Goal: Task Accomplishment & Management: Use online tool/utility

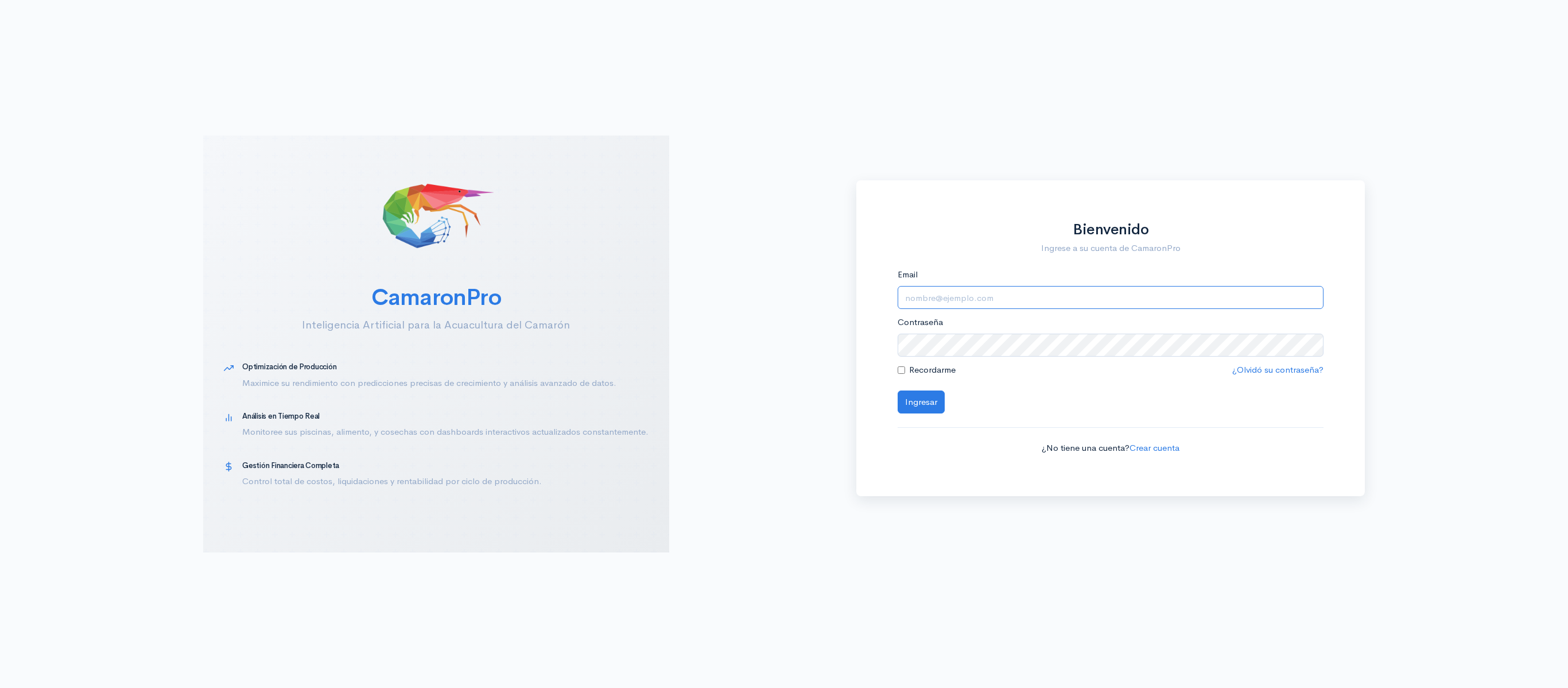
click at [992, 299] on input "Email" at bounding box center [1111, 298] width 427 height 23
type input "[EMAIL_ADDRESS][DOMAIN_NAME]"
click at [898, 390] on button "Ingresar" at bounding box center [921, 402] width 47 height 23
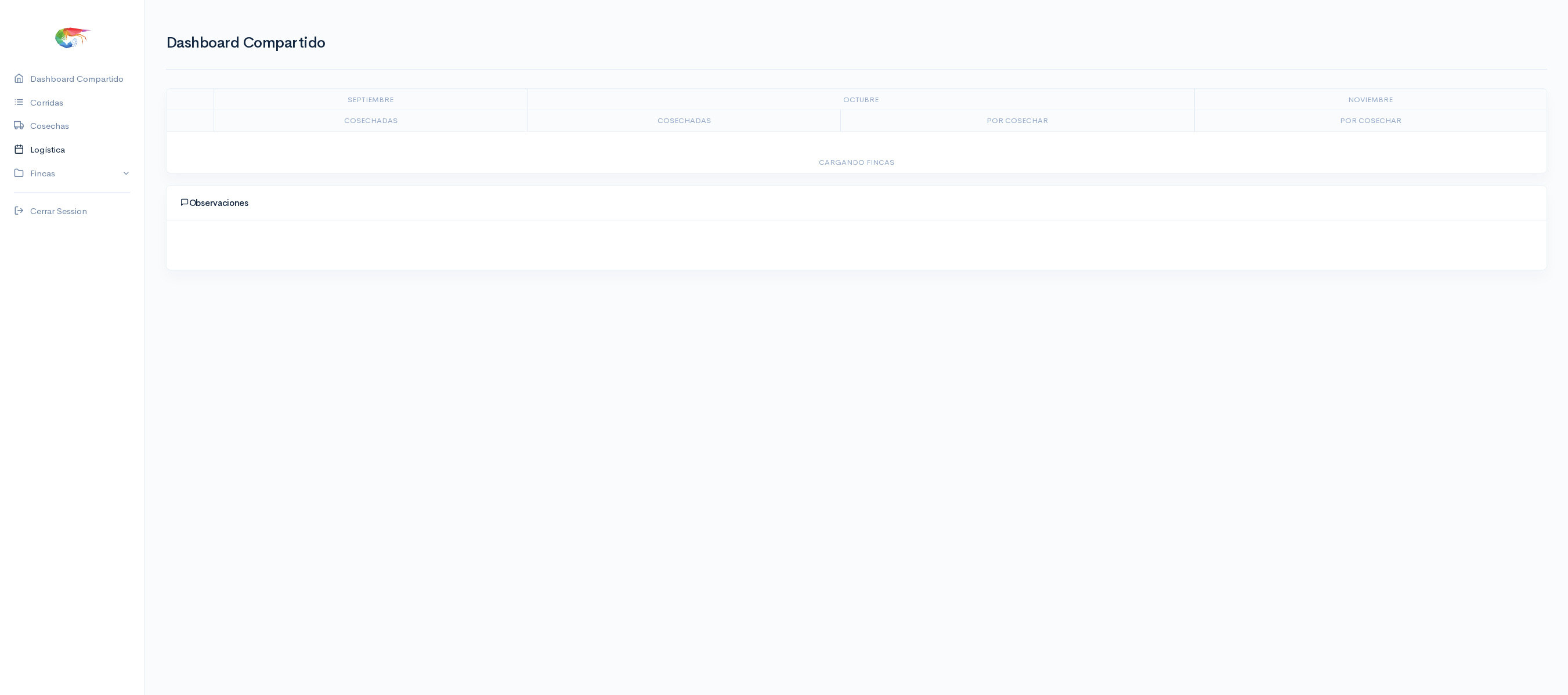
click at [37, 144] on link "Logística" at bounding box center [72, 150] width 145 height 23
click at [224, 76] on link "Gantt" at bounding box center [230, 81] width 23 height 42
click at [170, 82] on link "Cosechas" at bounding box center [185, 81] width 39 height 42
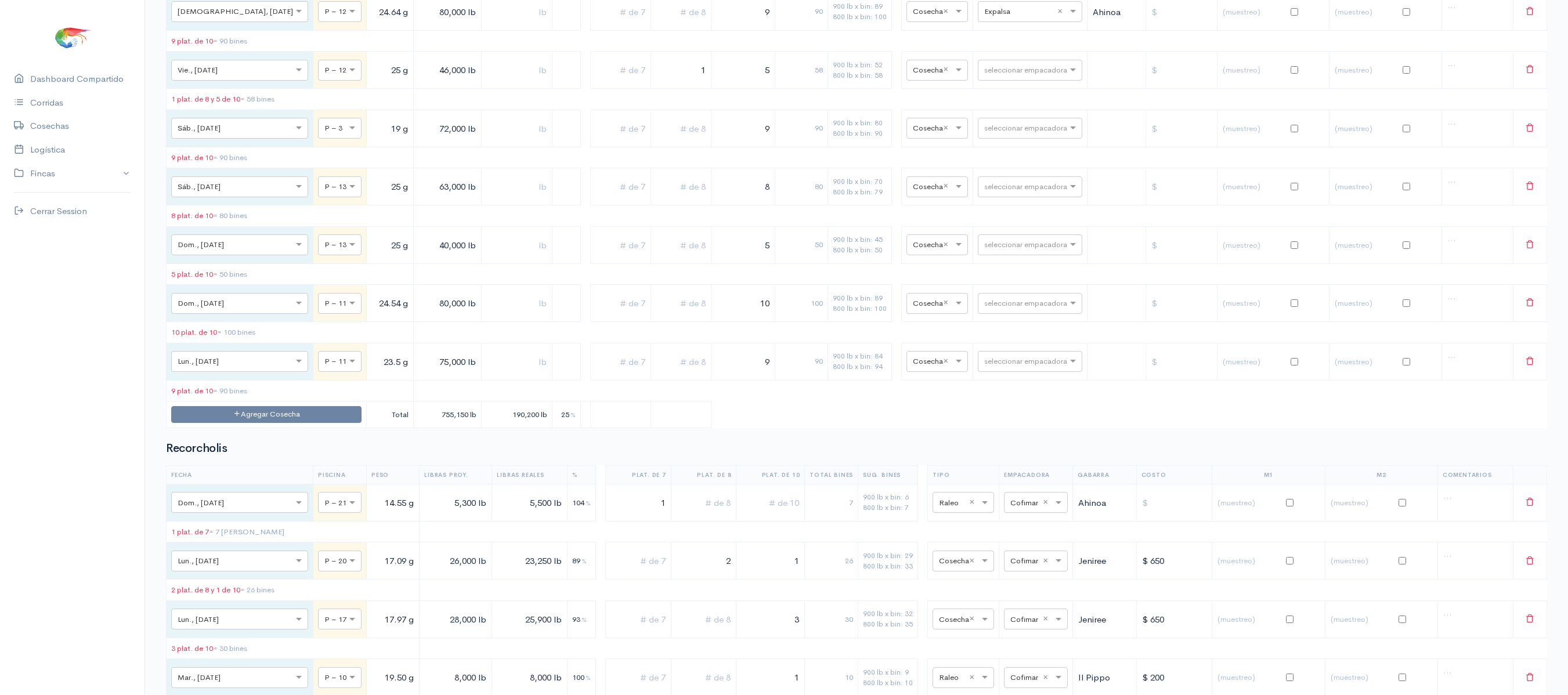
scroll to position [2305, 0]
click at [986, 16] on input "text" at bounding box center [1019, 10] width 71 height 13
type input "pro"
click at [999, 121] on span "Promarisco" at bounding box center [993, 117] width 44 height 11
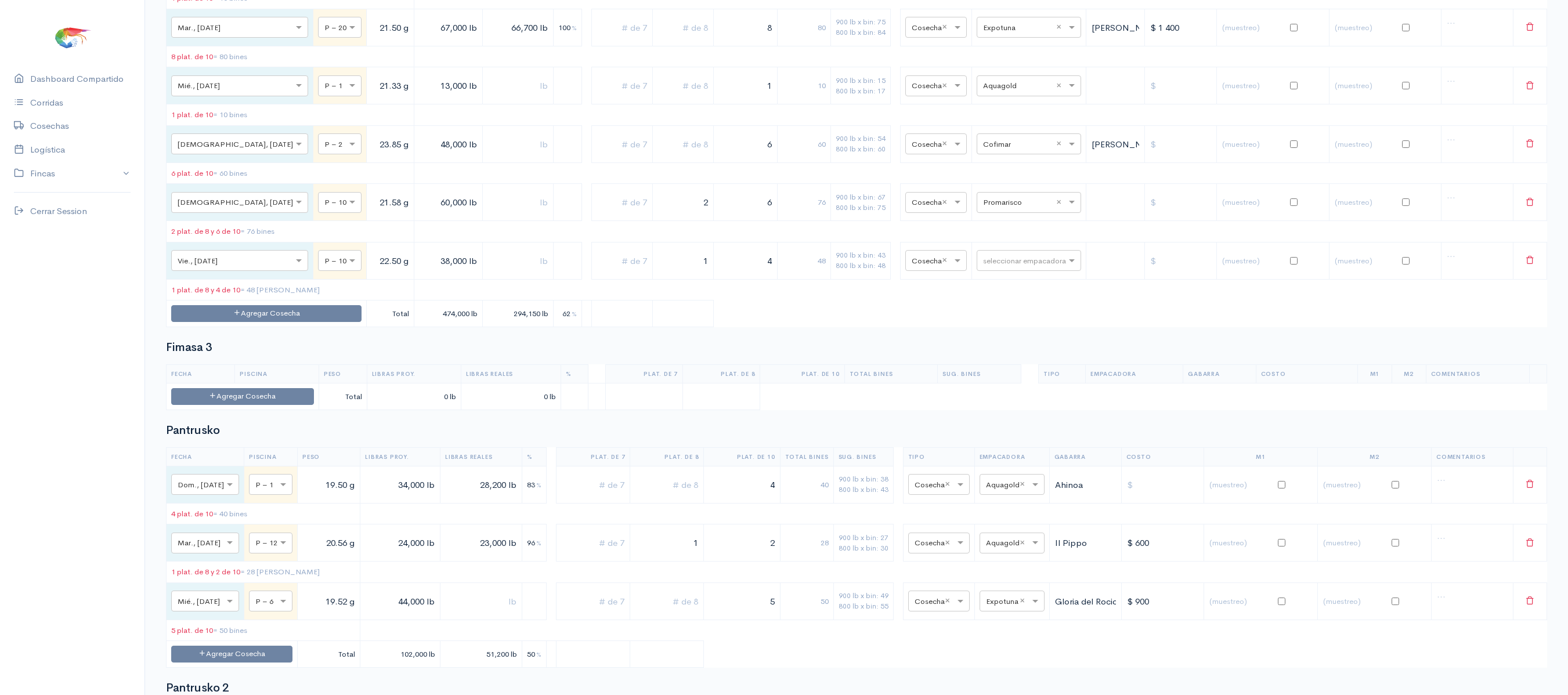
scroll to position [1242, 0]
click at [985, 156] on div "seleccionar empacadora × Cofimar ×" at bounding box center [1029, 146] width 104 height 21
type input "expa"
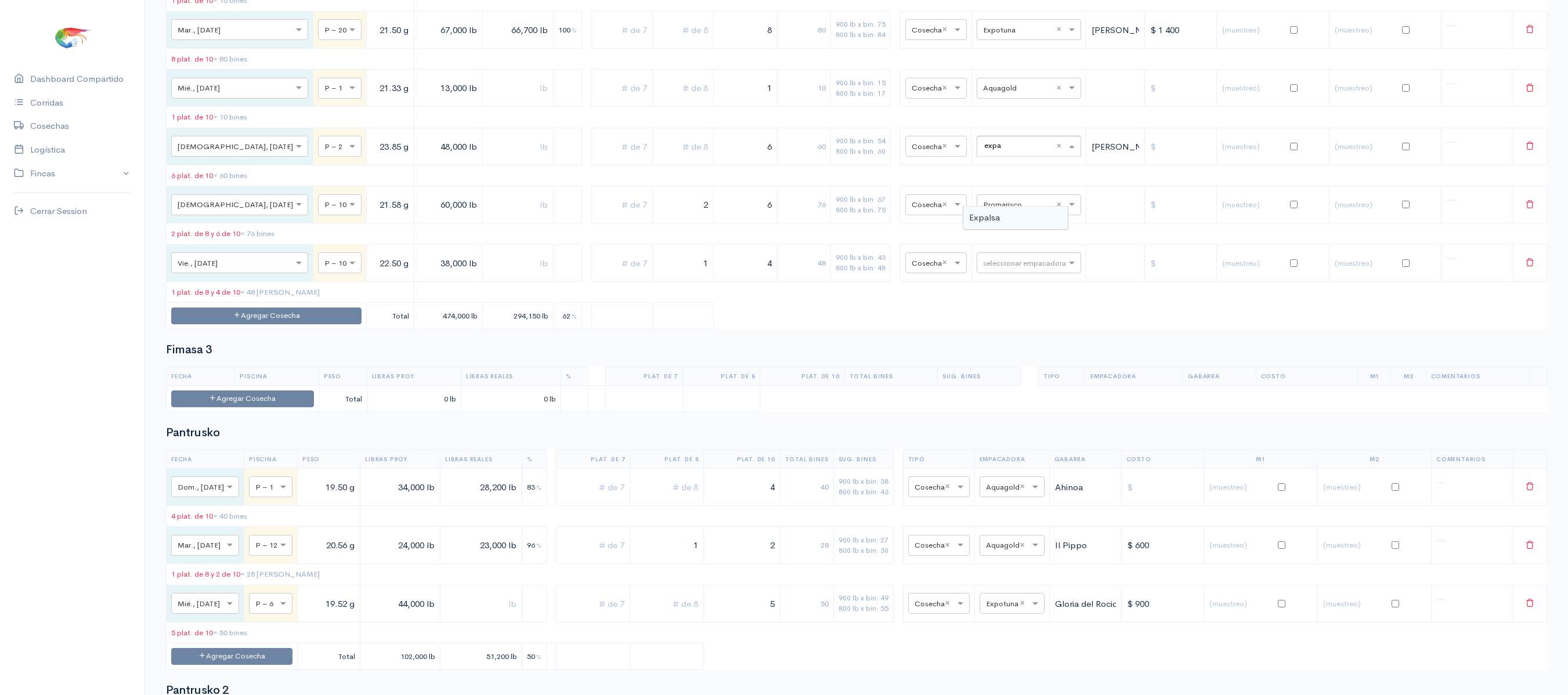
click at [986, 223] on span "Expalsa" at bounding box center [984, 217] width 31 height 11
click at [972, 223] on td "seleccionar empacadora × Promarisco ×" at bounding box center [1029, 205] width 114 height 37
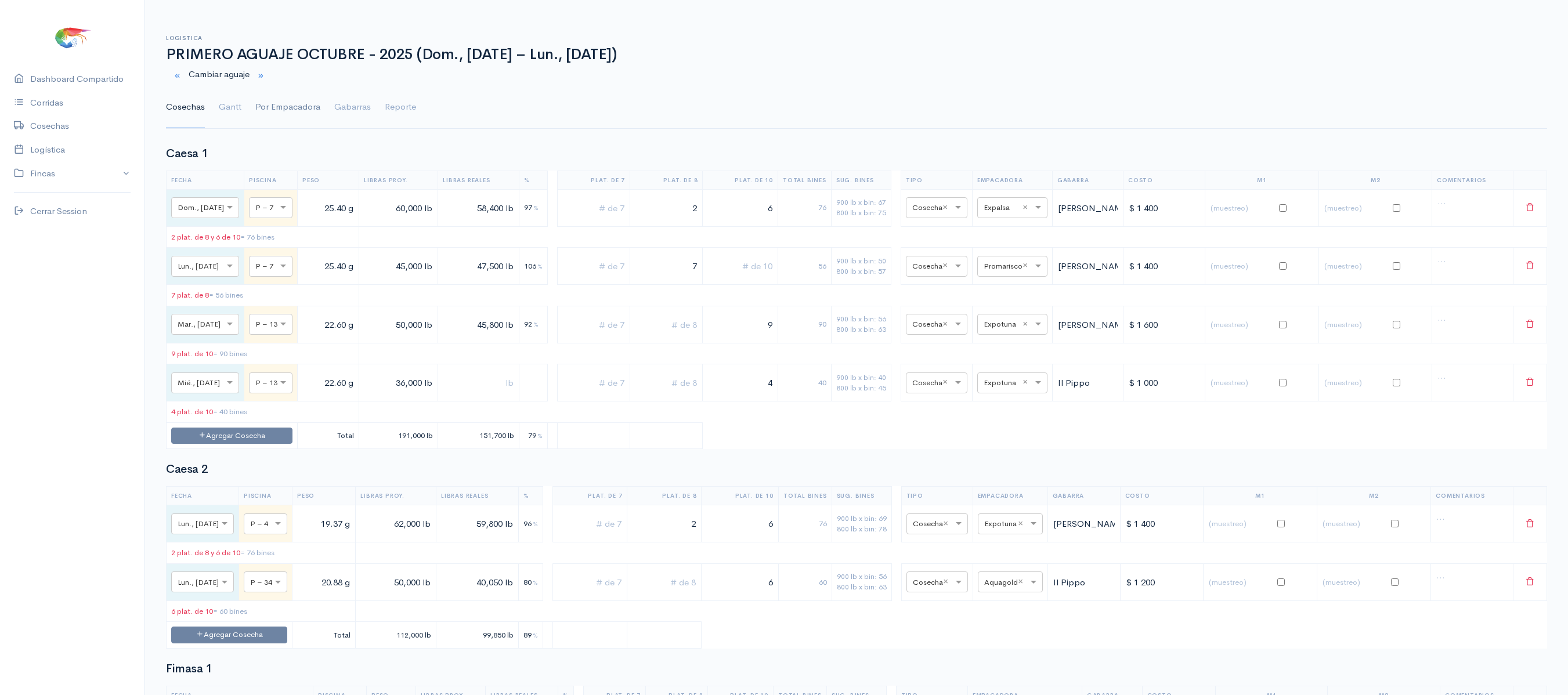
click at [265, 111] on link "Por Empacadora" at bounding box center [288, 108] width 65 height 42
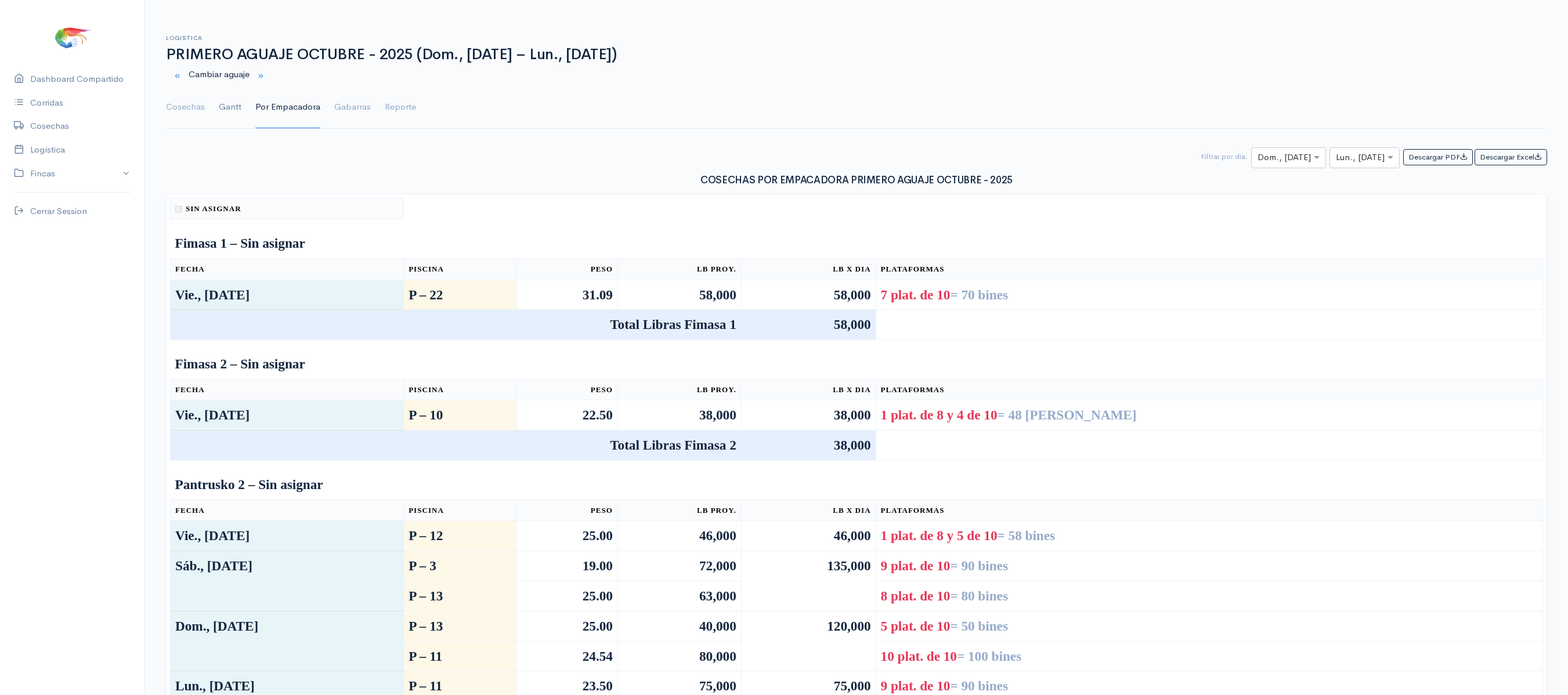
click at [219, 102] on link "Gantt" at bounding box center [230, 108] width 23 height 42
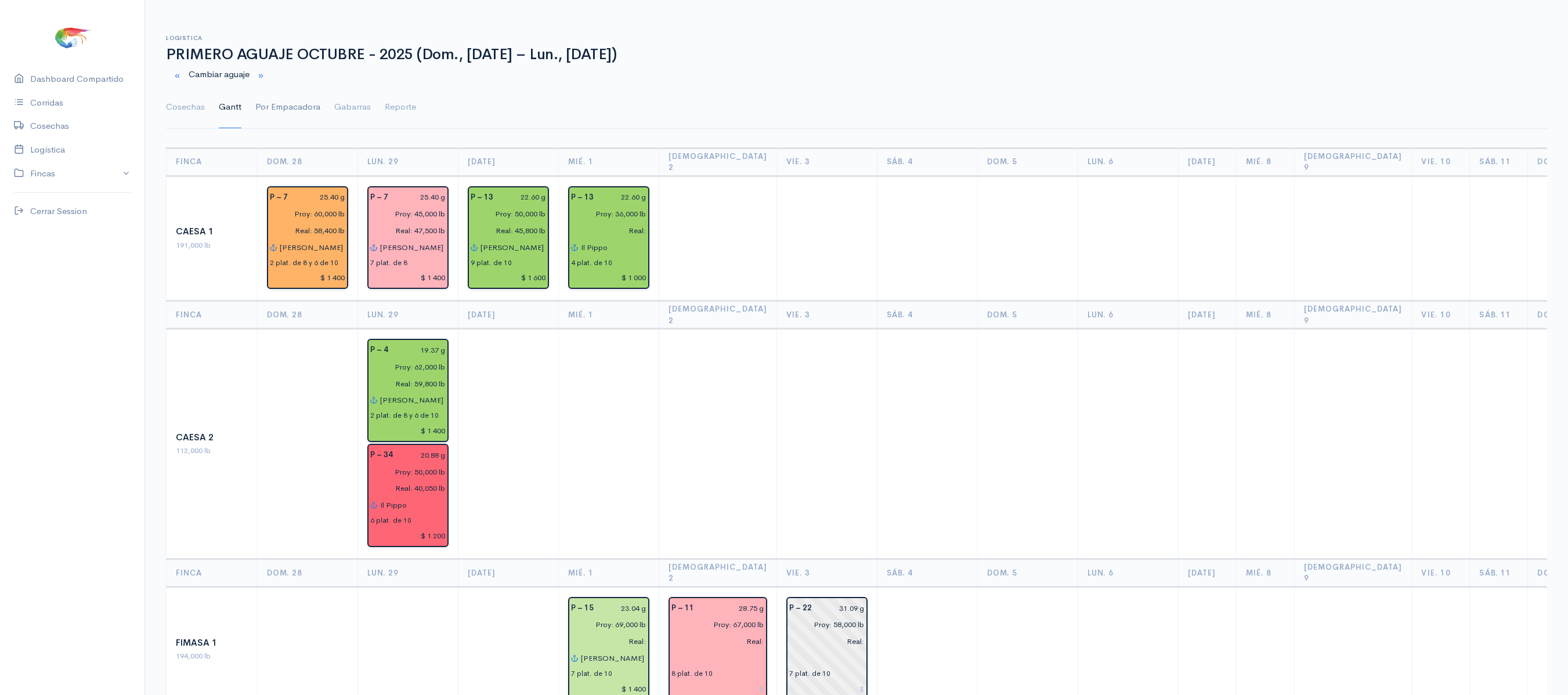
click at [298, 113] on link "Por Empacadora" at bounding box center [288, 108] width 65 height 42
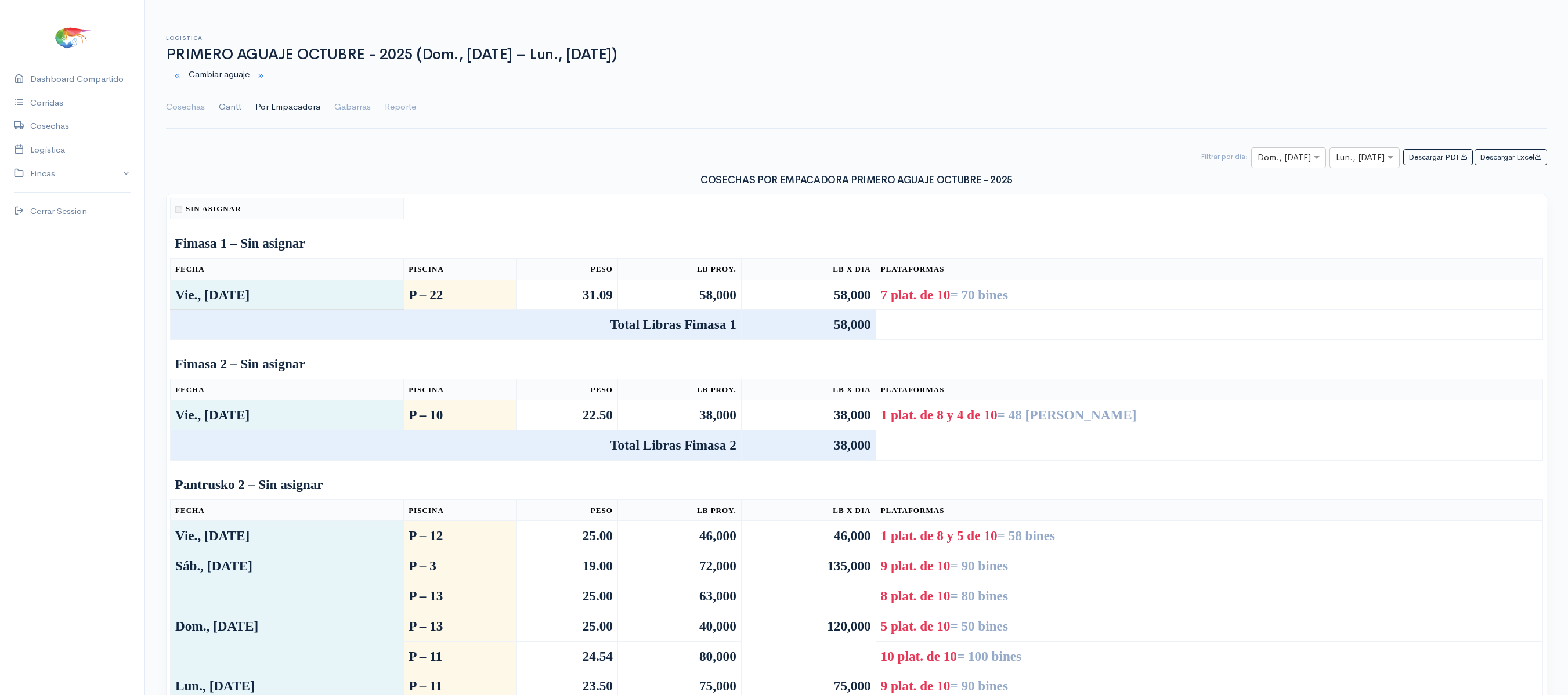
click at [224, 102] on link "Gantt" at bounding box center [230, 108] width 23 height 42
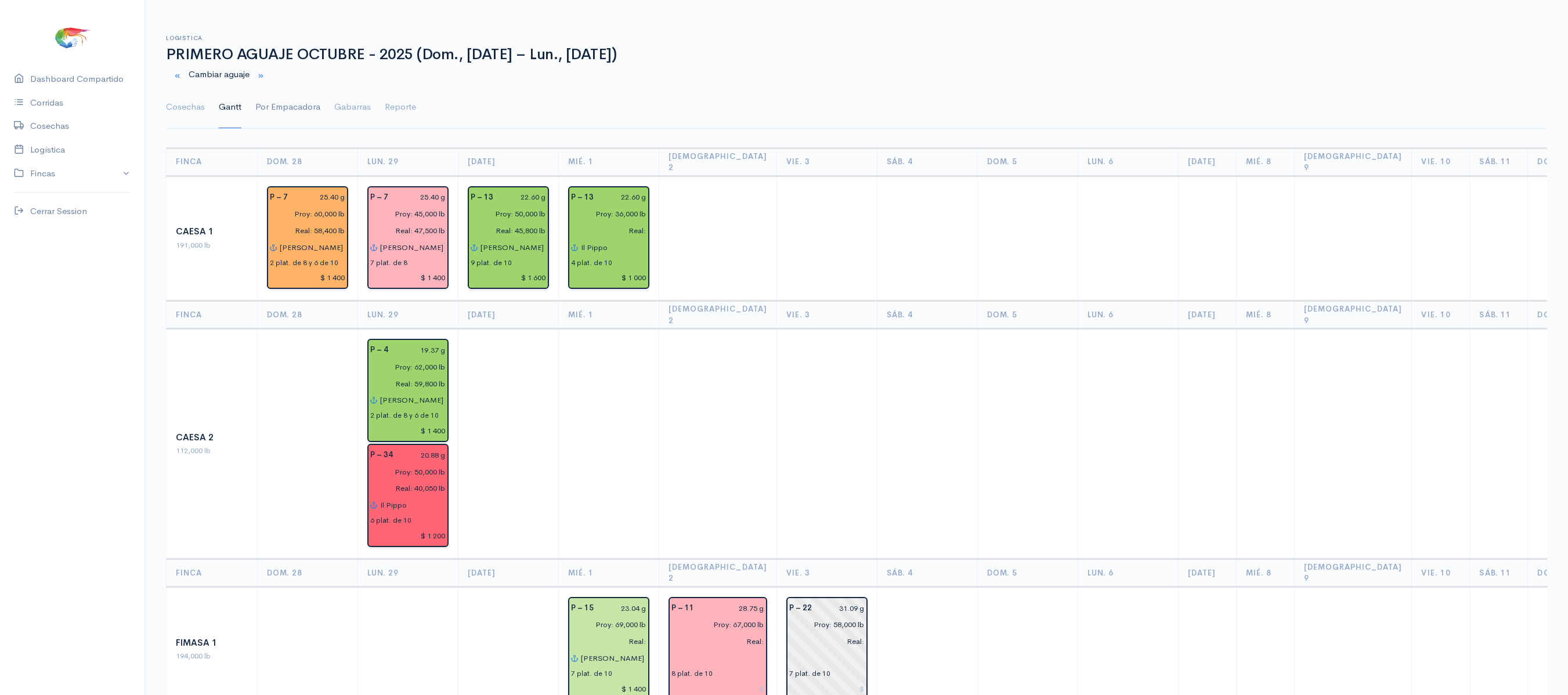
click at [269, 94] on link "Por Empacadora" at bounding box center [288, 108] width 65 height 42
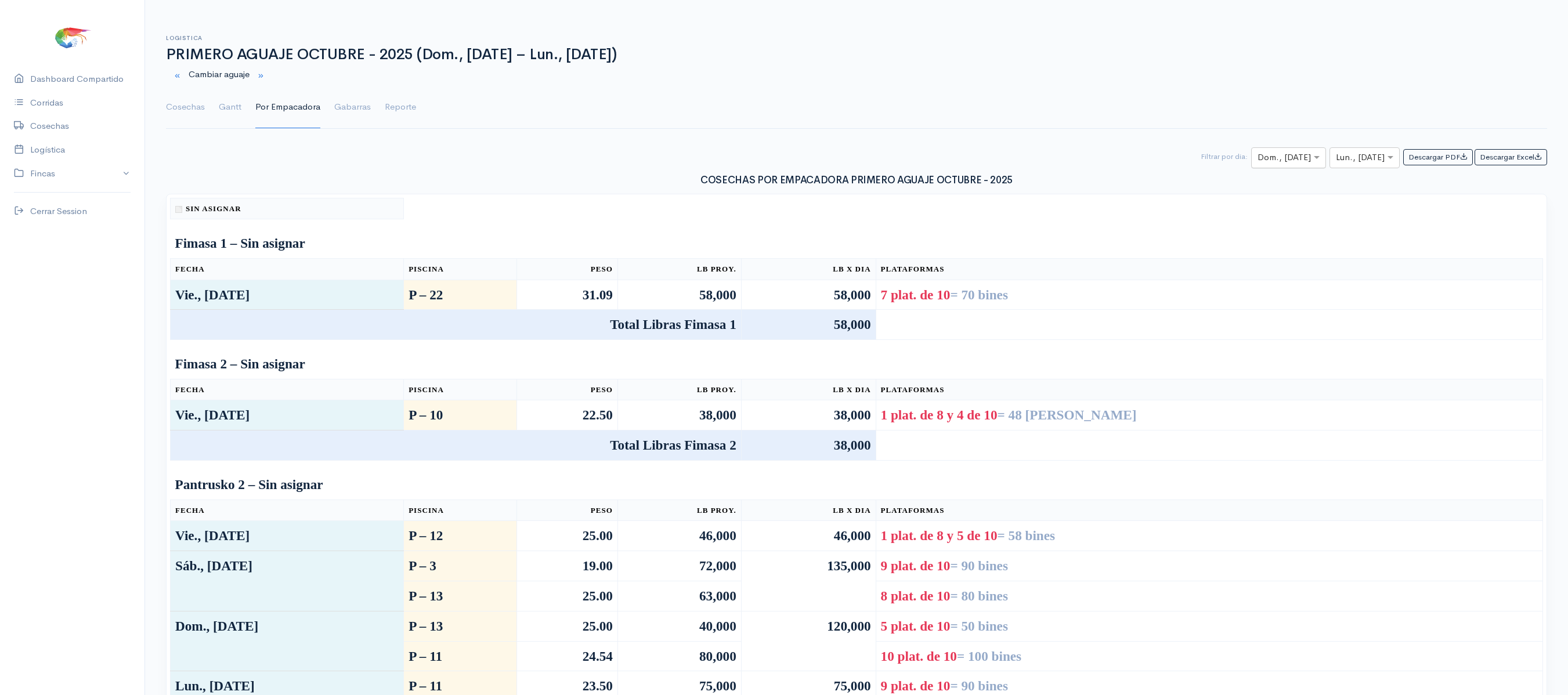
click at [1289, 150] on div "× Dom., [DATE]" at bounding box center [1288, 158] width 75 height 21
type input "2"
click at [1287, 225] on span "[DEMOGRAPHIC_DATA], [DATE]" at bounding box center [1310, 226] width 131 height 11
click at [1360, 155] on input "text" at bounding box center [1354, 158] width 37 height 14
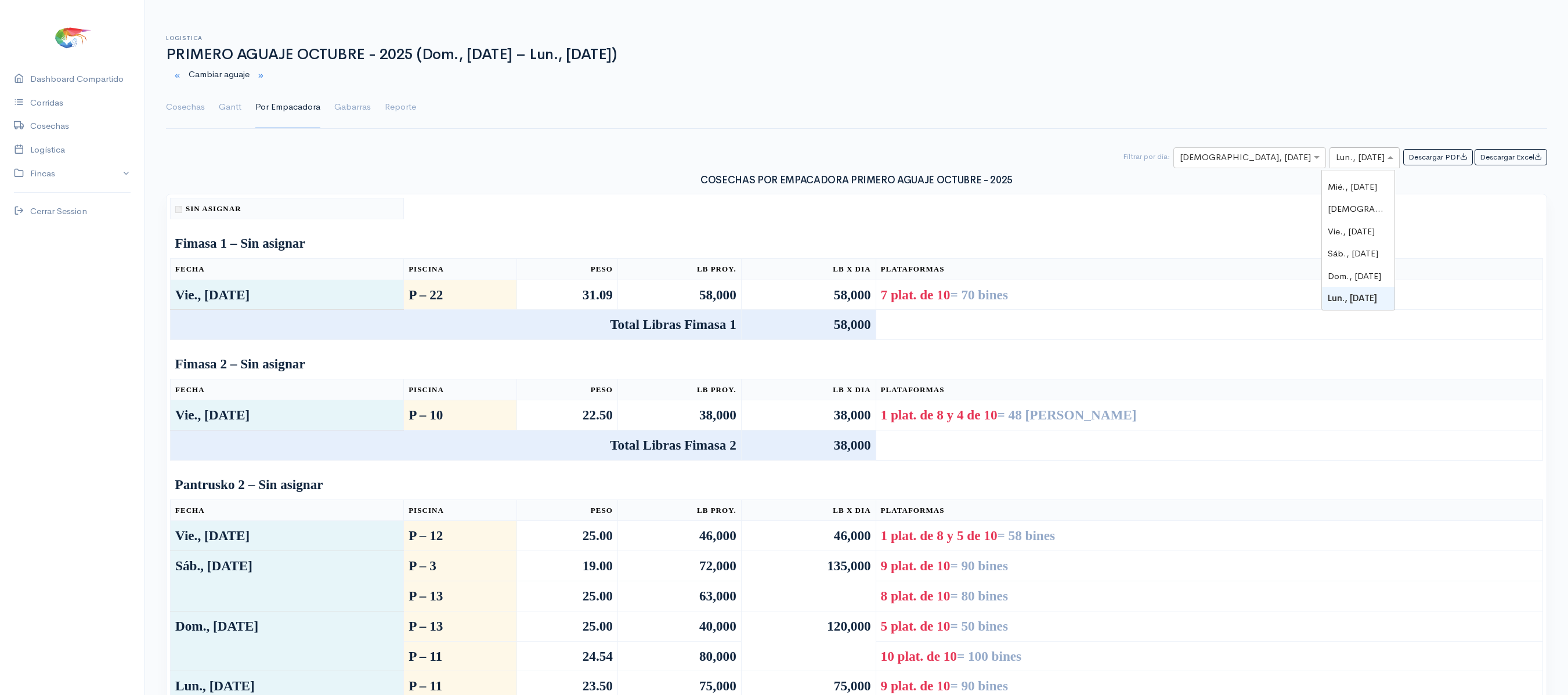
type input "2"
click at [1369, 223] on span "[DEMOGRAPHIC_DATA], [DATE]" at bounding box center [1393, 226] width 131 height 11
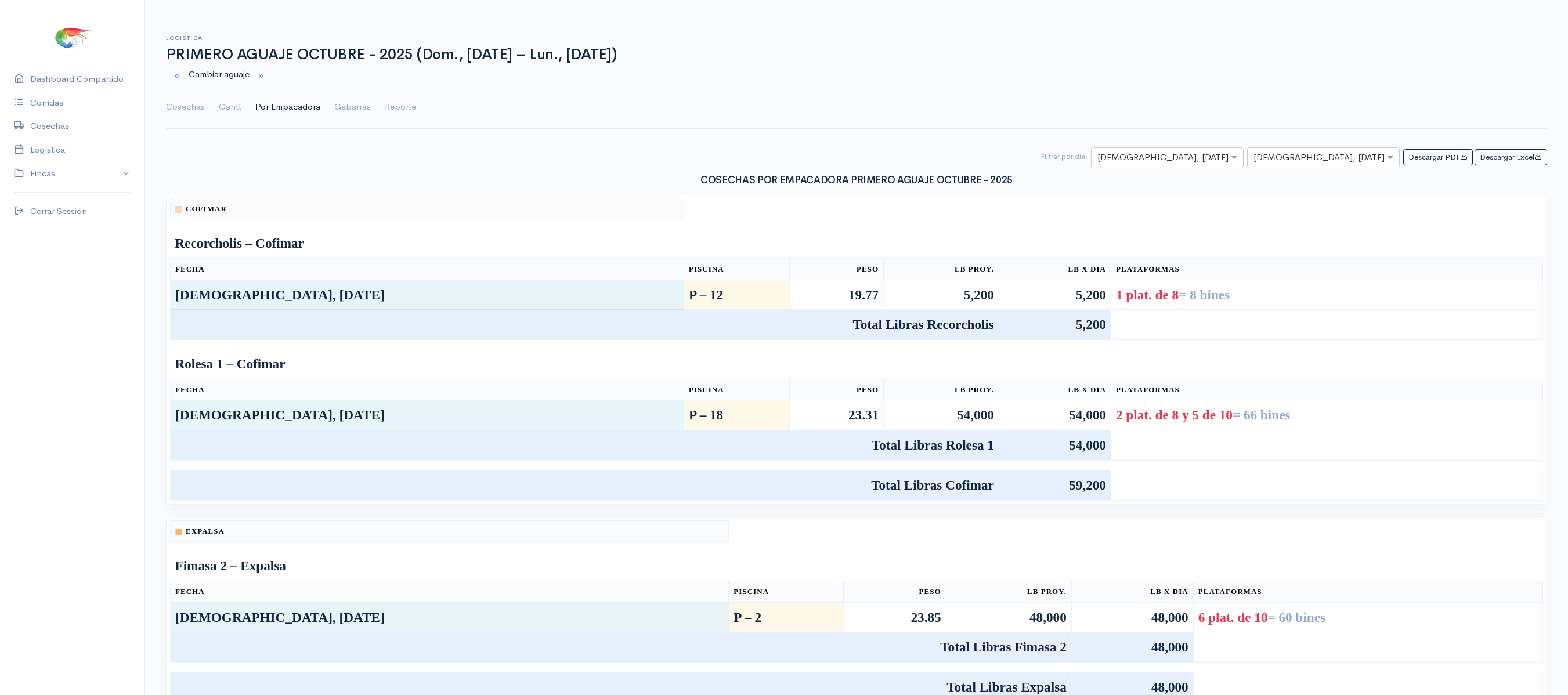
click at [1111, 286] on td "1 plat. de 8 = 8 [PERSON_NAME]" at bounding box center [1327, 295] width 432 height 30
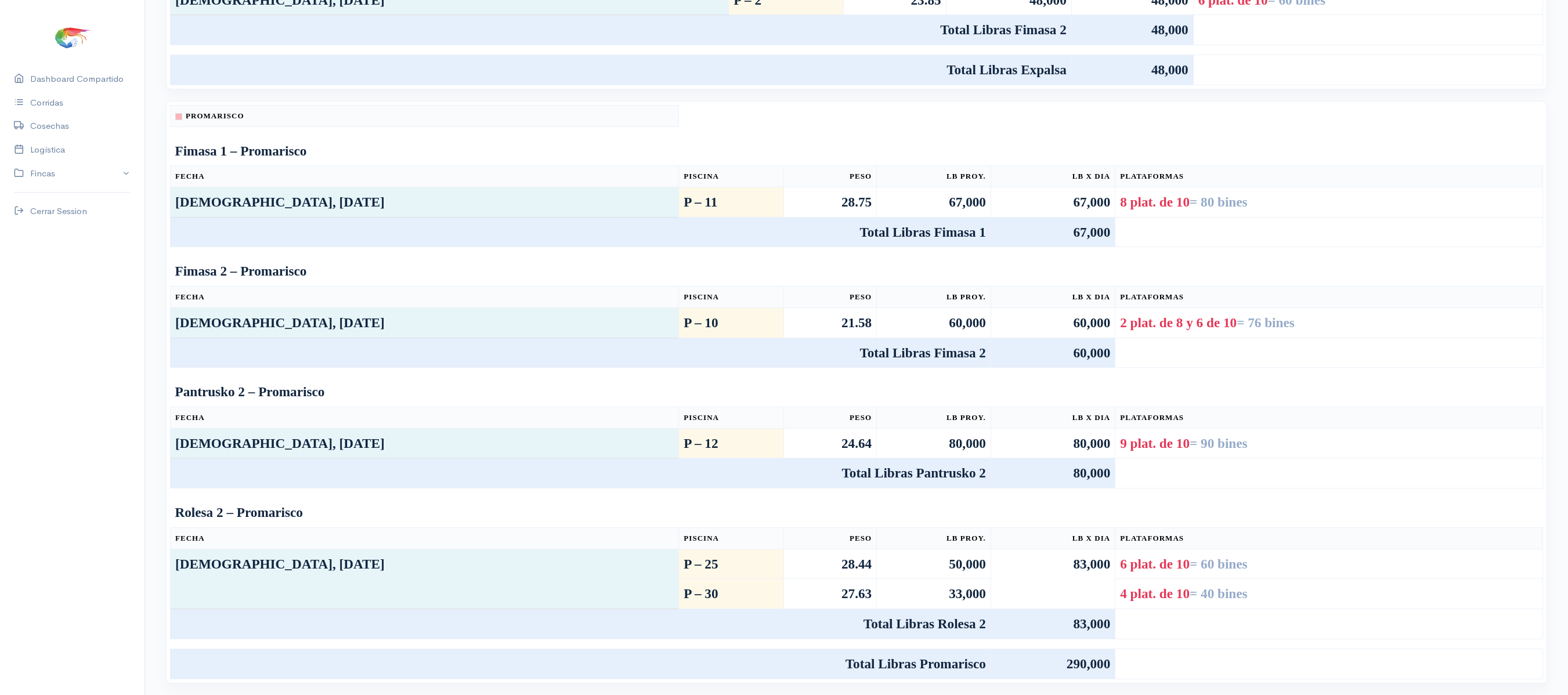
scroll to position [646, 0]
drag, startPoint x: 764, startPoint y: 700, endPoint x: 706, endPoint y: 709, distance: 58.7
click at [679, 166] on th "Piscina" at bounding box center [731, 176] width 104 height 22
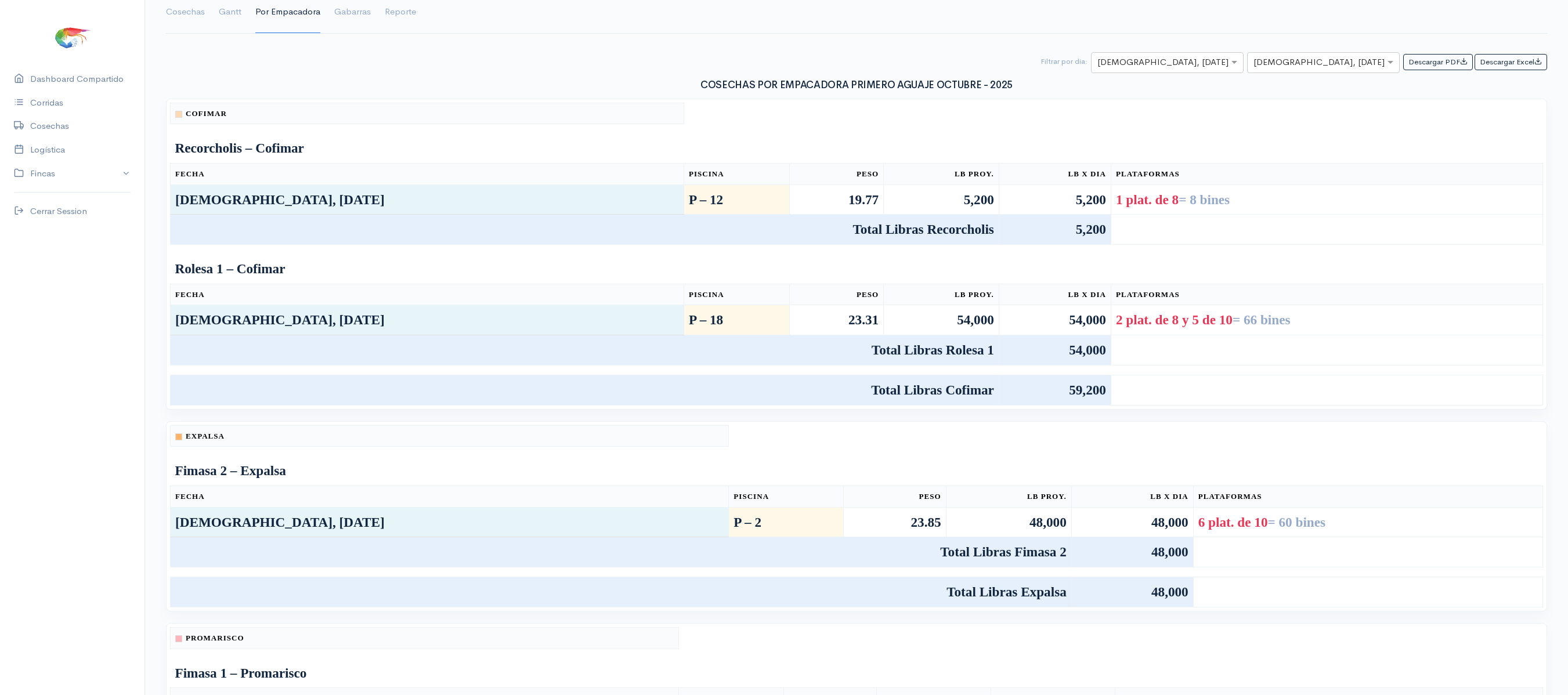
scroll to position [27, 0]
